Goal: Task Accomplishment & Management: Use online tool/utility

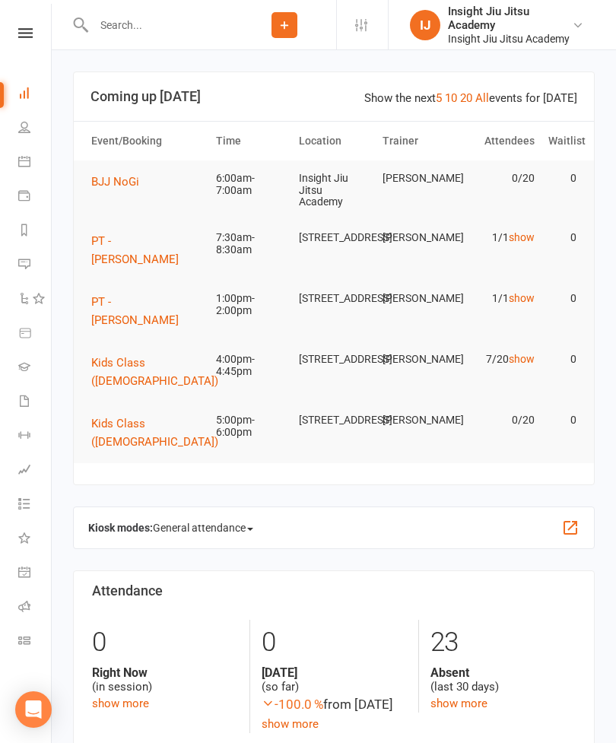
click at [128, 182] on span "BJJ NoGi" at bounding box center [115, 182] width 48 height 14
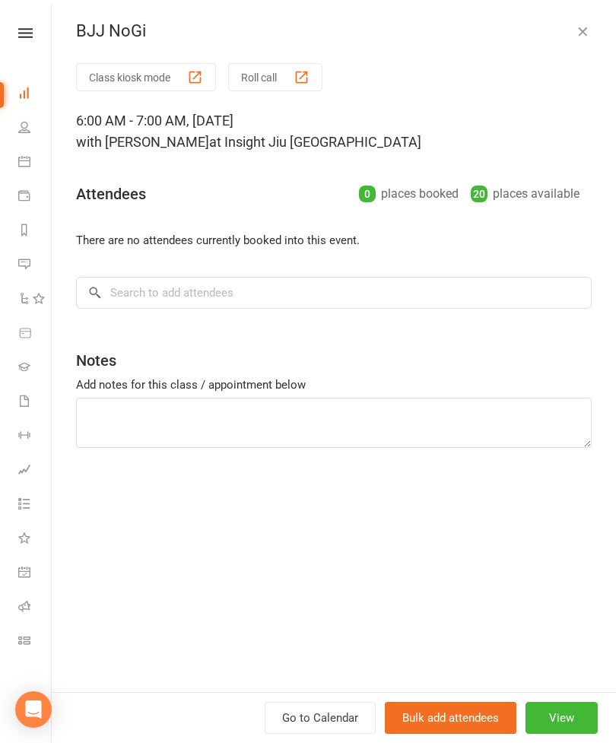
click at [156, 75] on button "Class kiosk mode" at bounding box center [146, 77] width 140 height 28
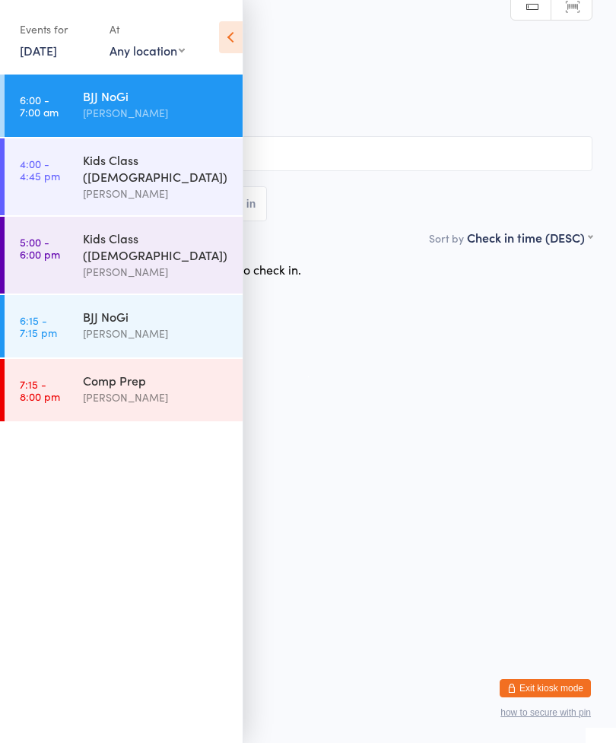
click at [477, 144] on input "search" at bounding box center [308, 153] width 569 height 35
click at [224, 38] on icon at bounding box center [231, 37] width 24 height 32
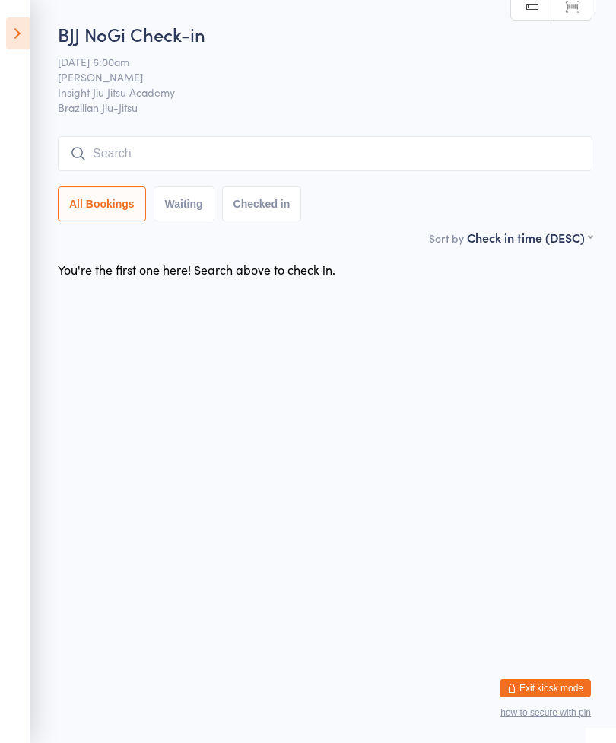
click at [279, 155] on input "search" at bounding box center [325, 153] width 535 height 35
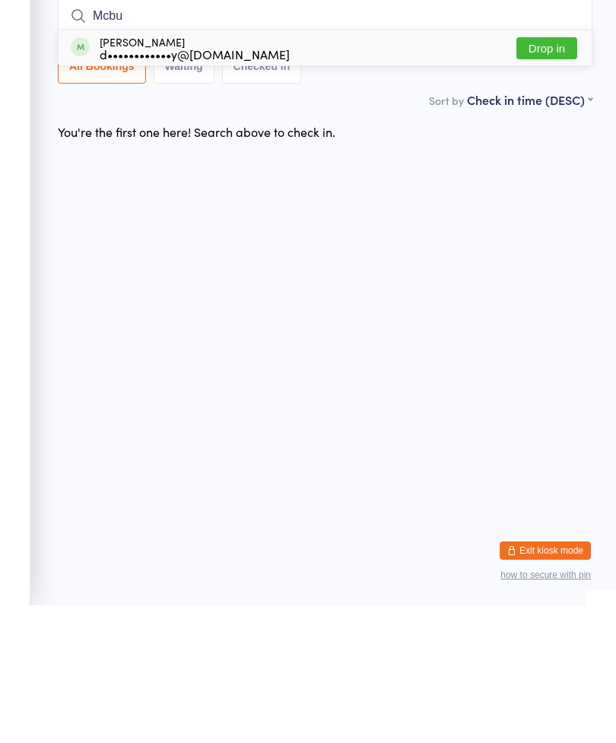
type input "Mcbu"
click at [548, 175] on button "Drop in" at bounding box center [546, 186] width 61 height 22
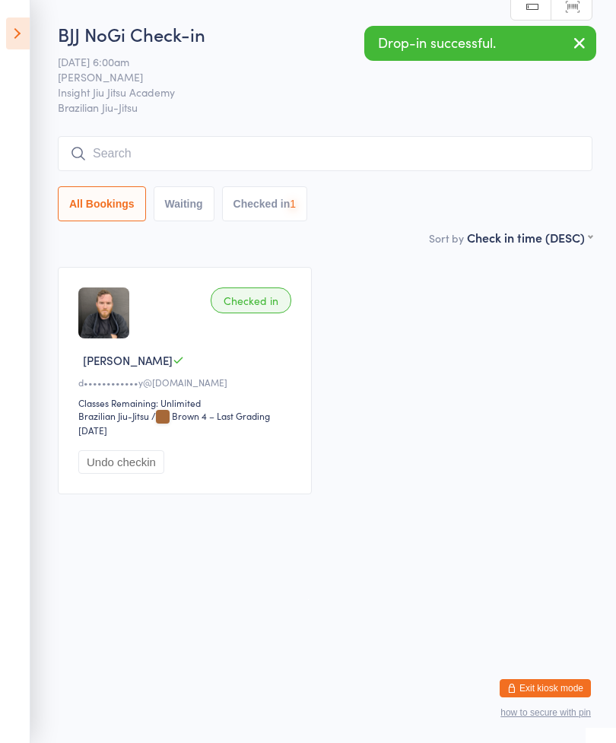
click at [332, 150] on input "search" at bounding box center [325, 153] width 535 height 35
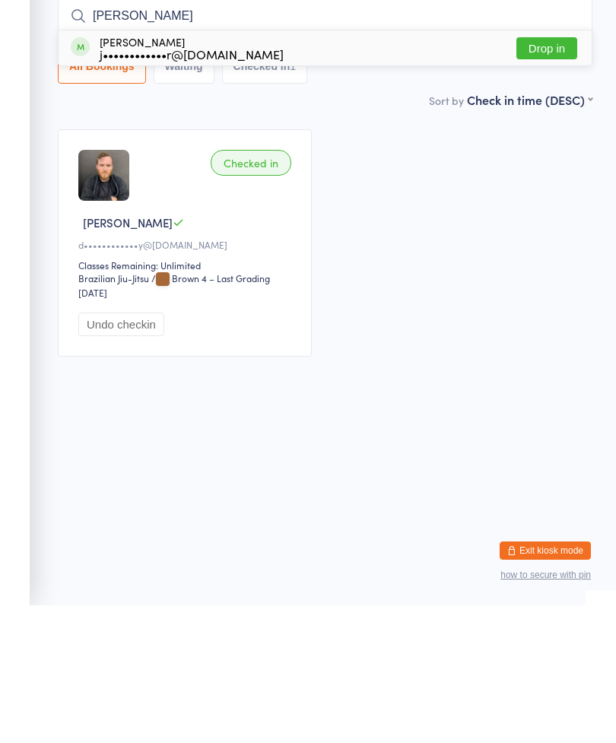
type input "Adler"
click at [556, 175] on button "Drop in" at bounding box center [546, 186] width 61 height 22
